Goal: Navigation & Orientation: Find specific page/section

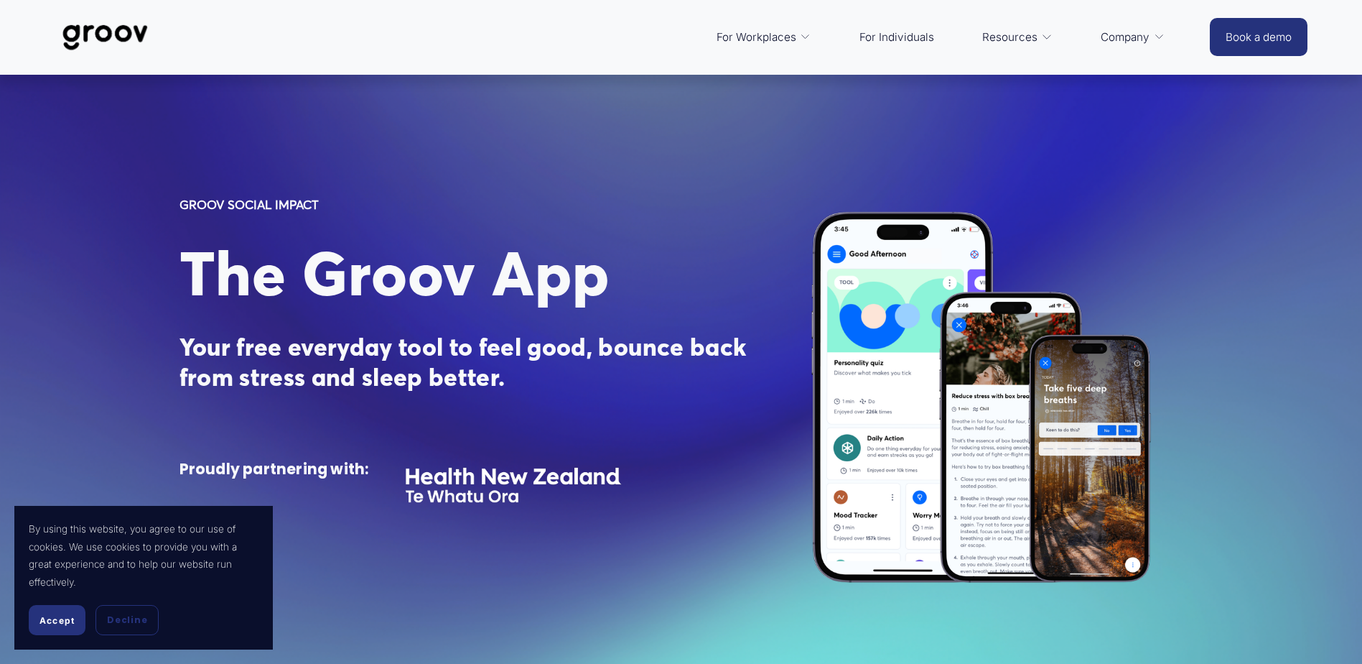
click at [54, 606] on button "Accept" at bounding box center [57, 620] width 57 height 30
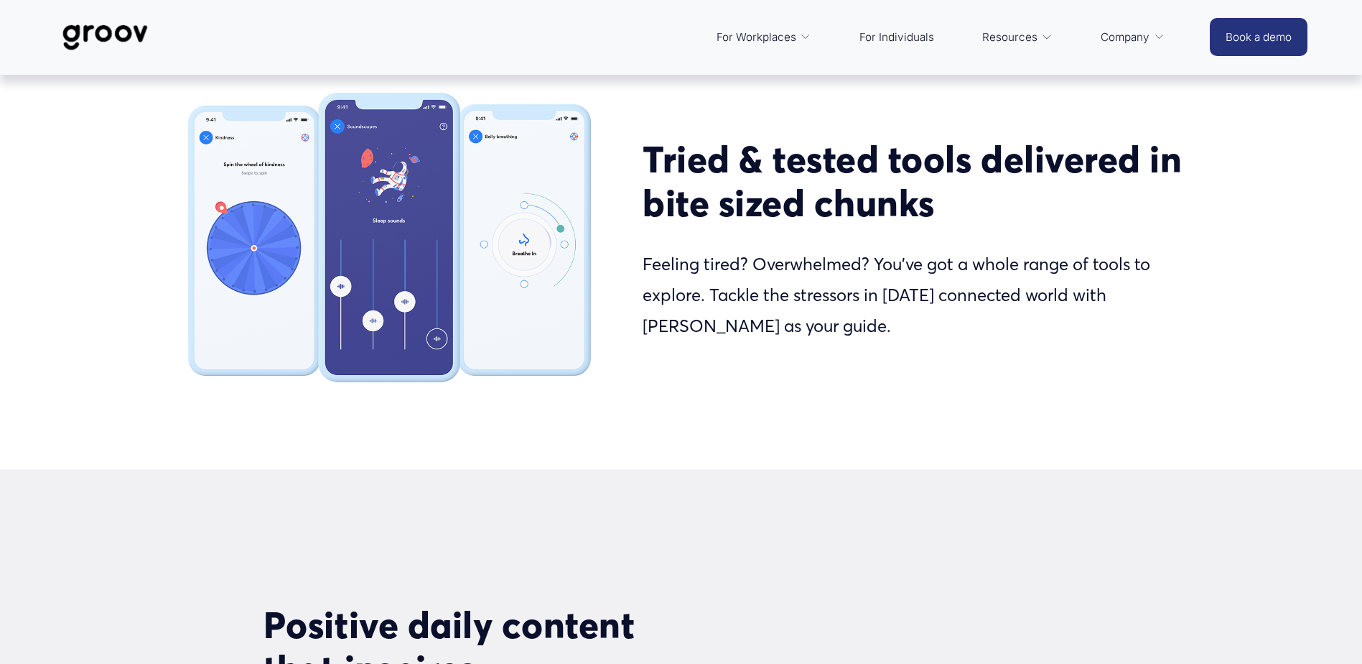
scroll to position [1706, 0]
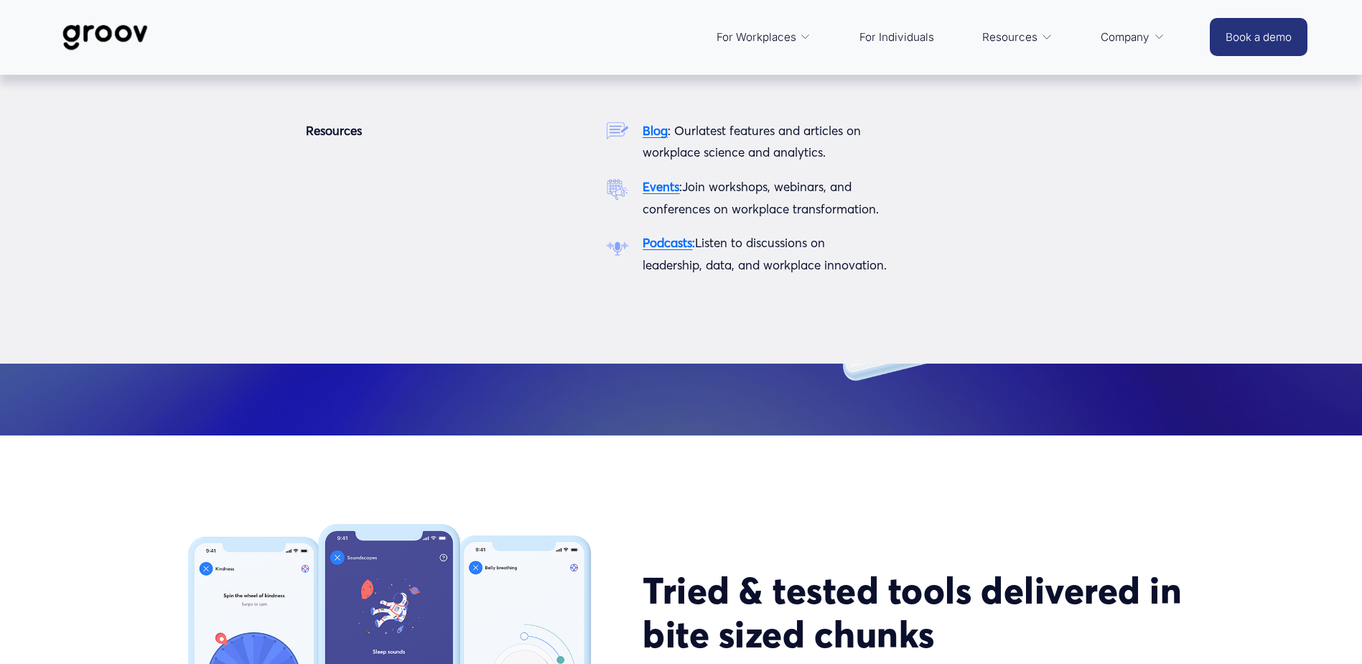
click at [1038, 36] on link "Resources" at bounding box center [1017, 37] width 85 height 34
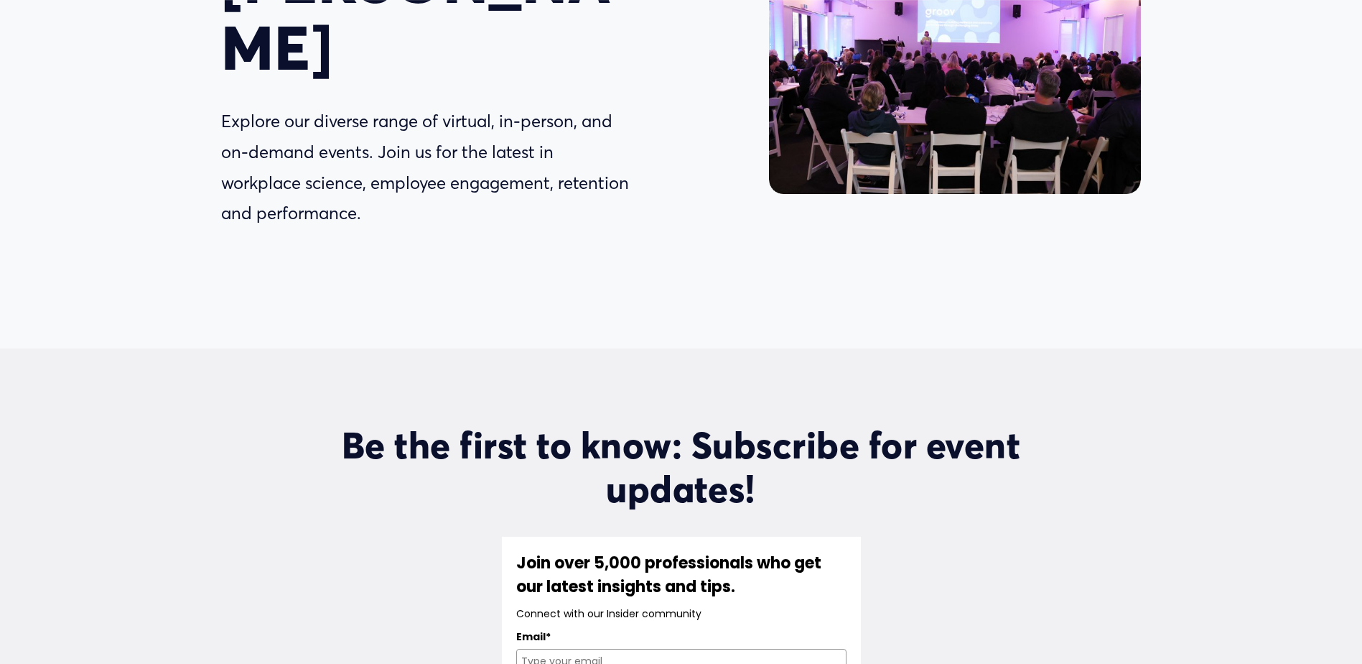
scroll to position [287, 0]
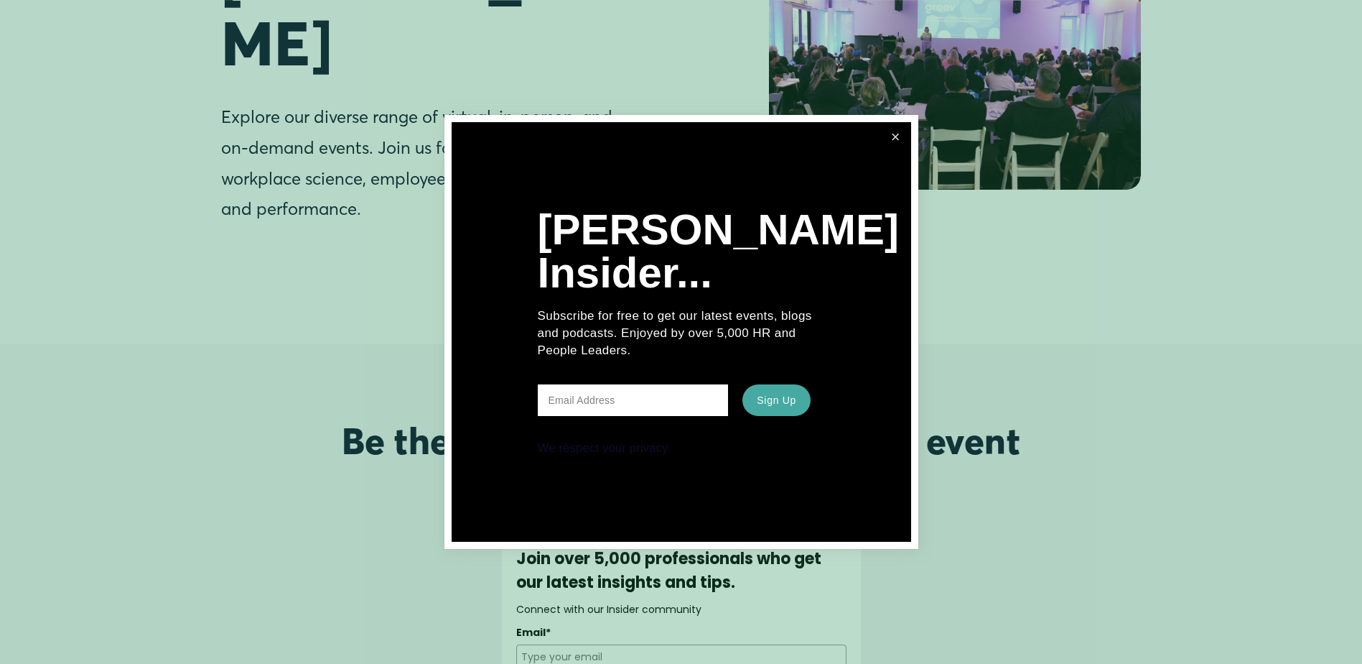
click at [894, 144] on link "Close" at bounding box center [896, 137] width 27 height 27
